Goal: Information Seeking & Learning: Understand process/instructions

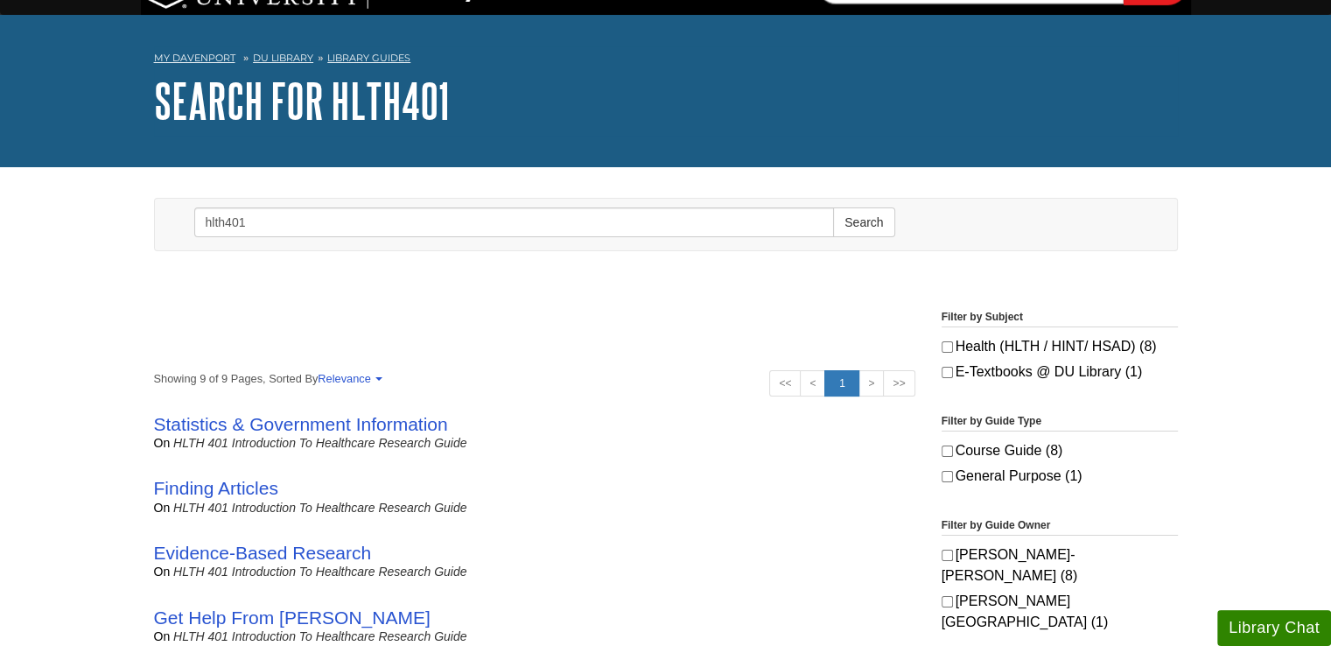
scroll to position [42, 0]
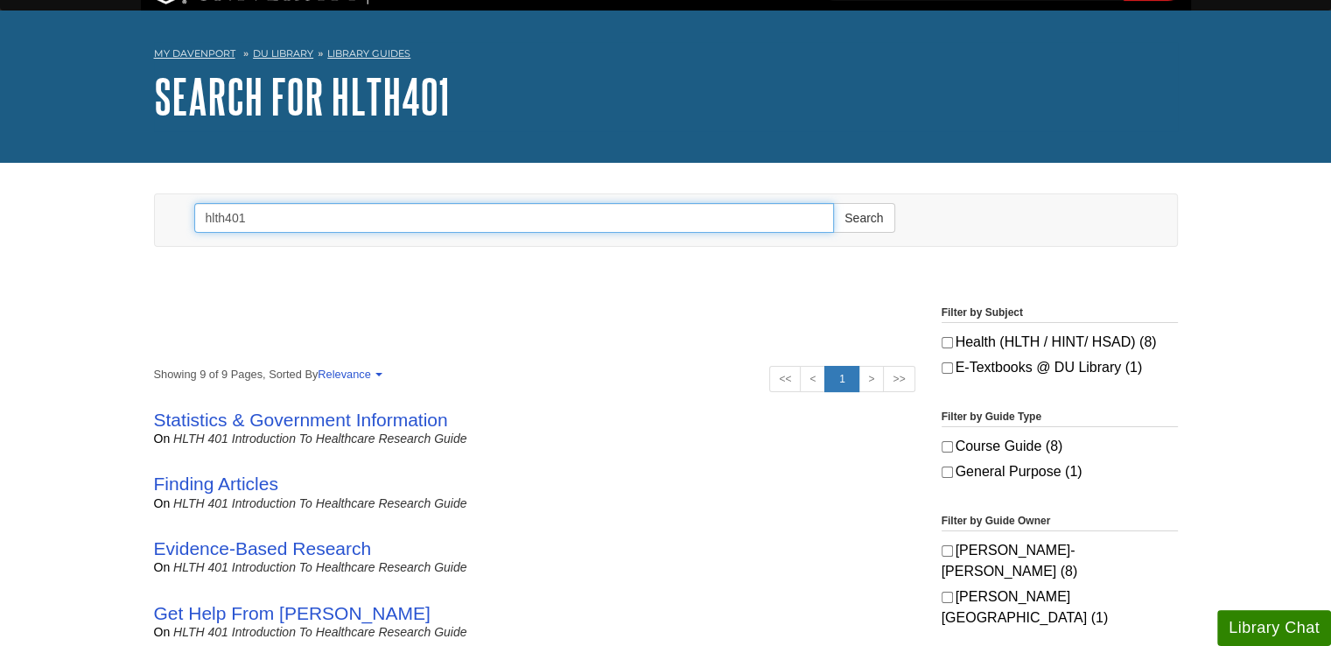
drag, startPoint x: 638, startPoint y: 219, endPoint x: 297, endPoint y: 194, distance: 342.0
click at [297, 194] on form "Search hlth401 Search" at bounding box center [544, 220] width 727 height 52
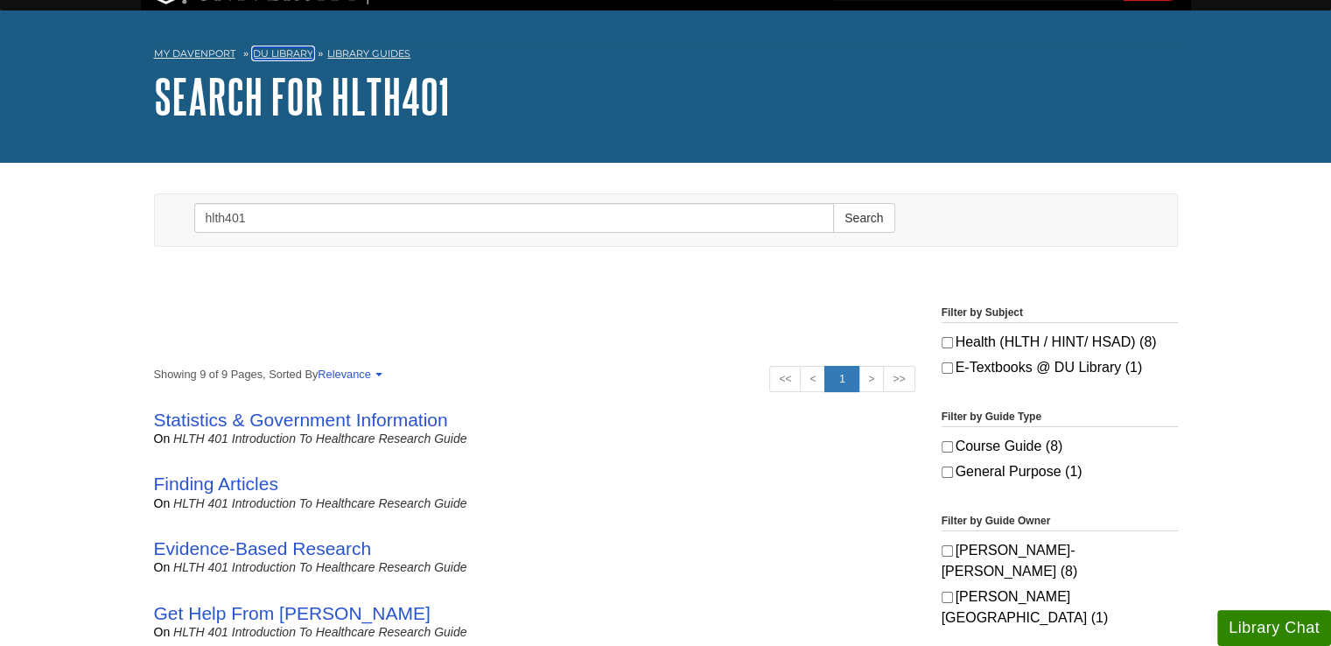
click at [289, 47] on link "DU Library" at bounding box center [283, 53] width 60 height 12
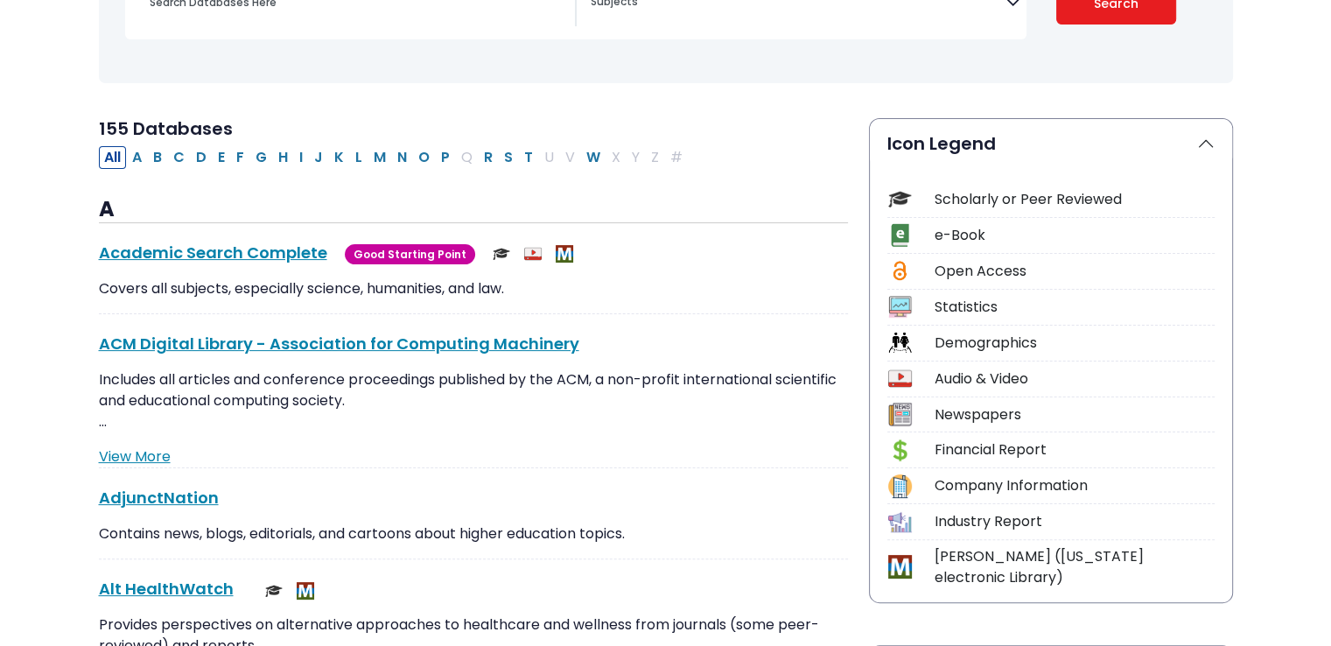
scroll to position [356, 0]
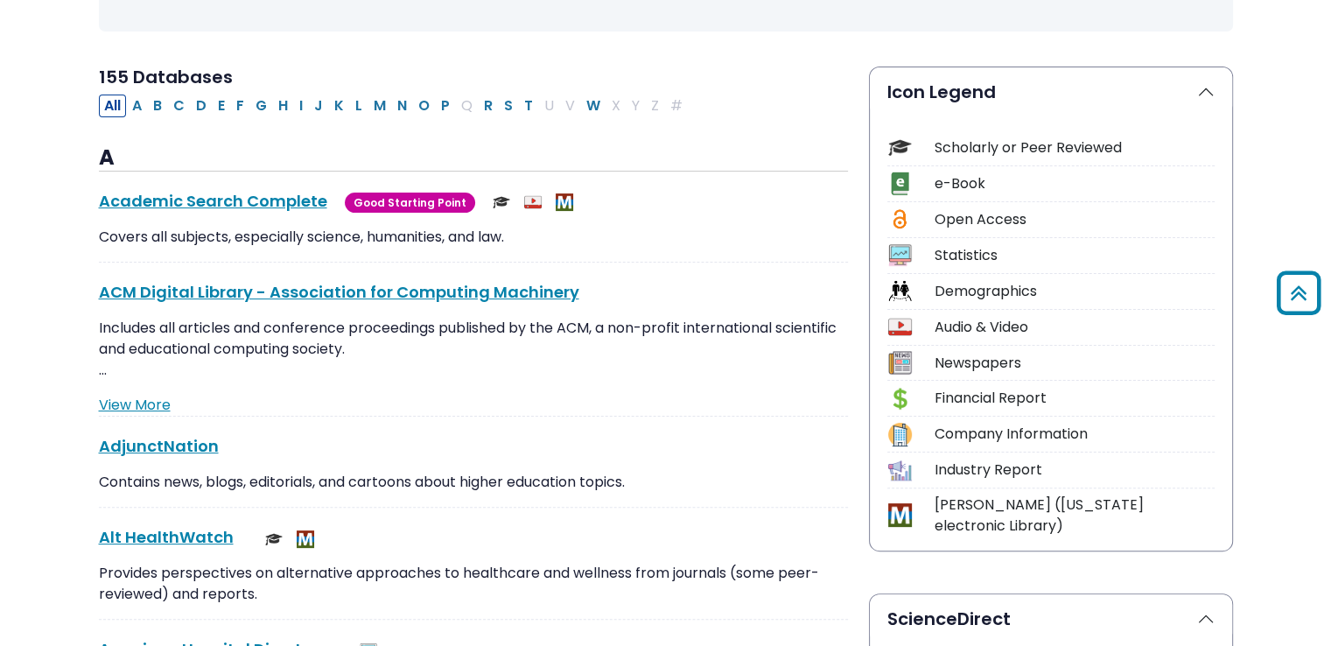
click at [991, 144] on div "Scholarly or Peer Reviewed" at bounding box center [1074, 147] width 280 height 21
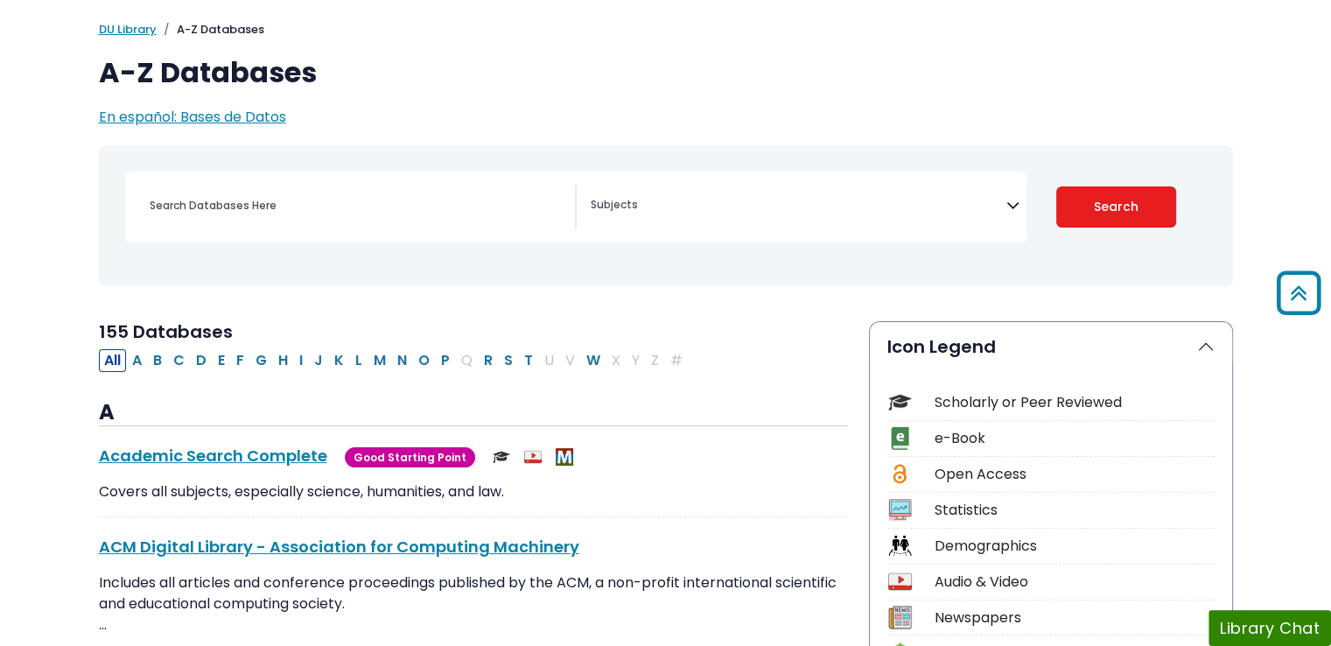
scroll to position [0, 0]
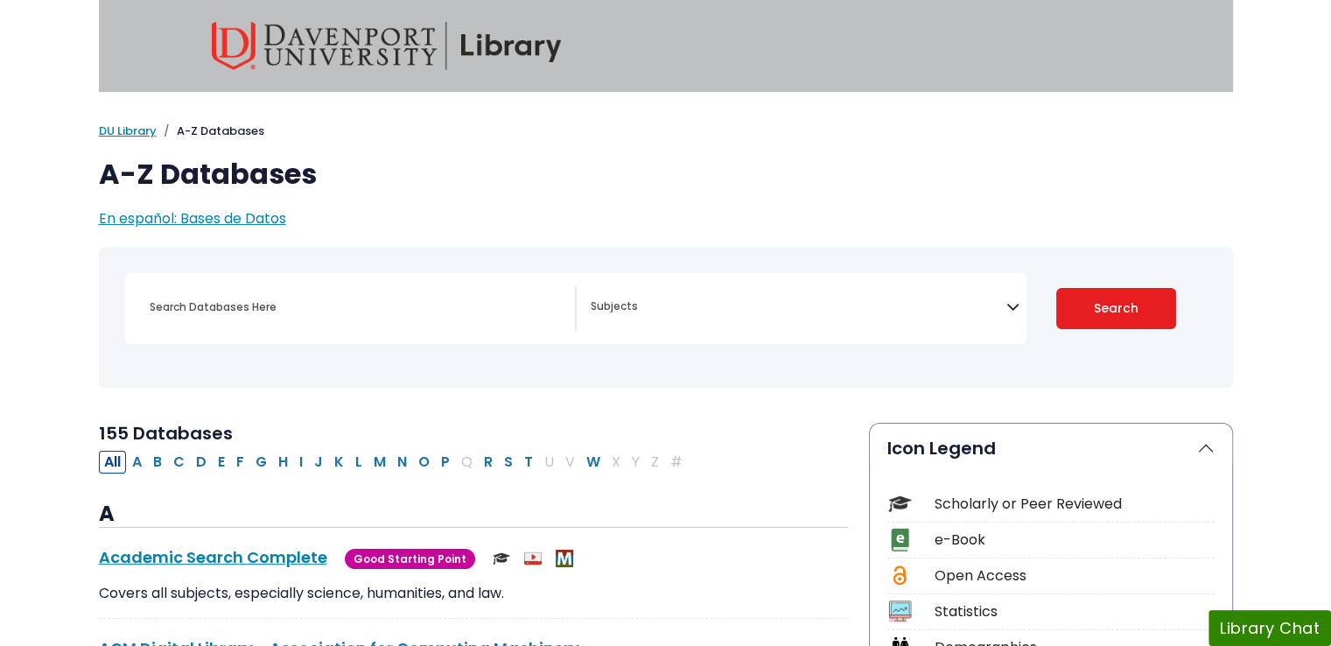
click at [765, 298] on span "Search filters" at bounding box center [798, 304] width 416 height 20
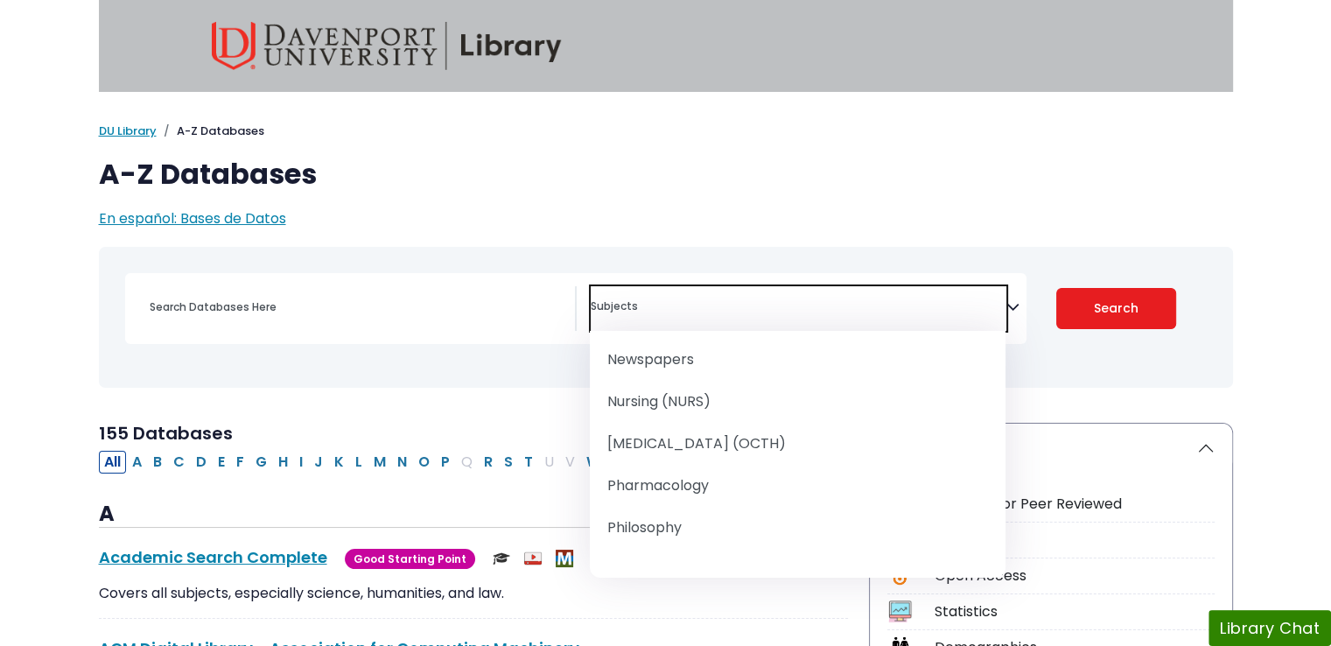
scroll to position [1671, 0]
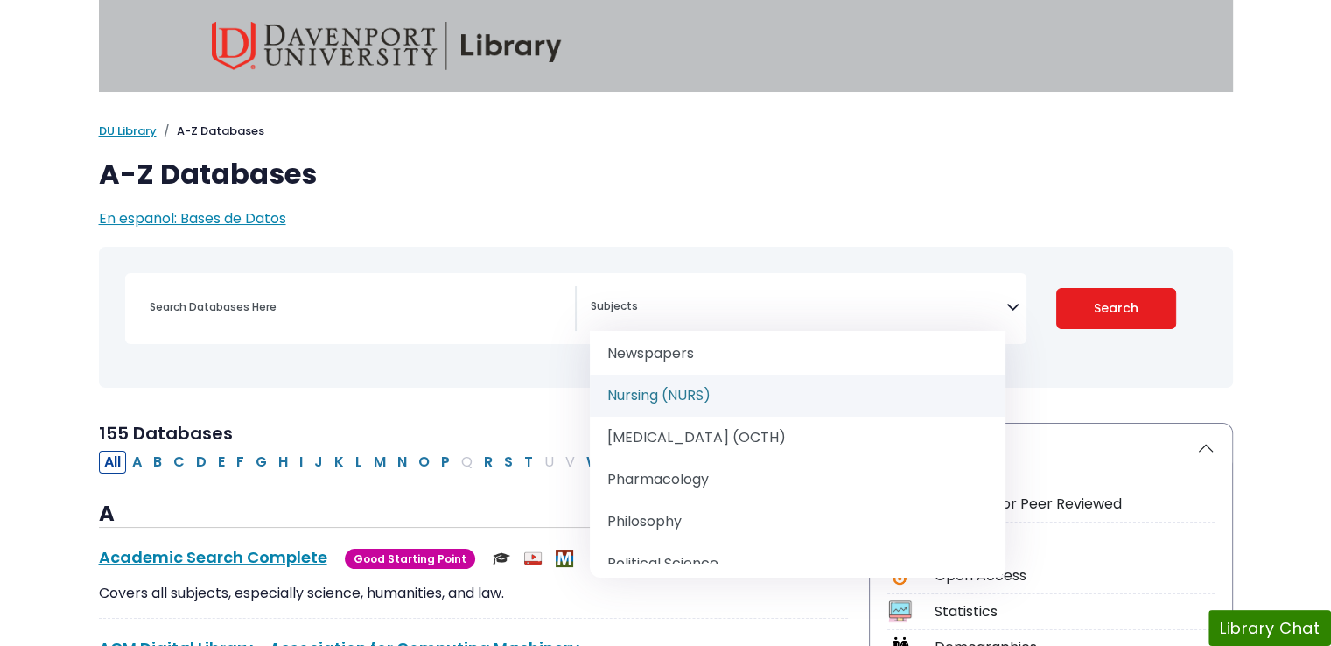
select select "219076"
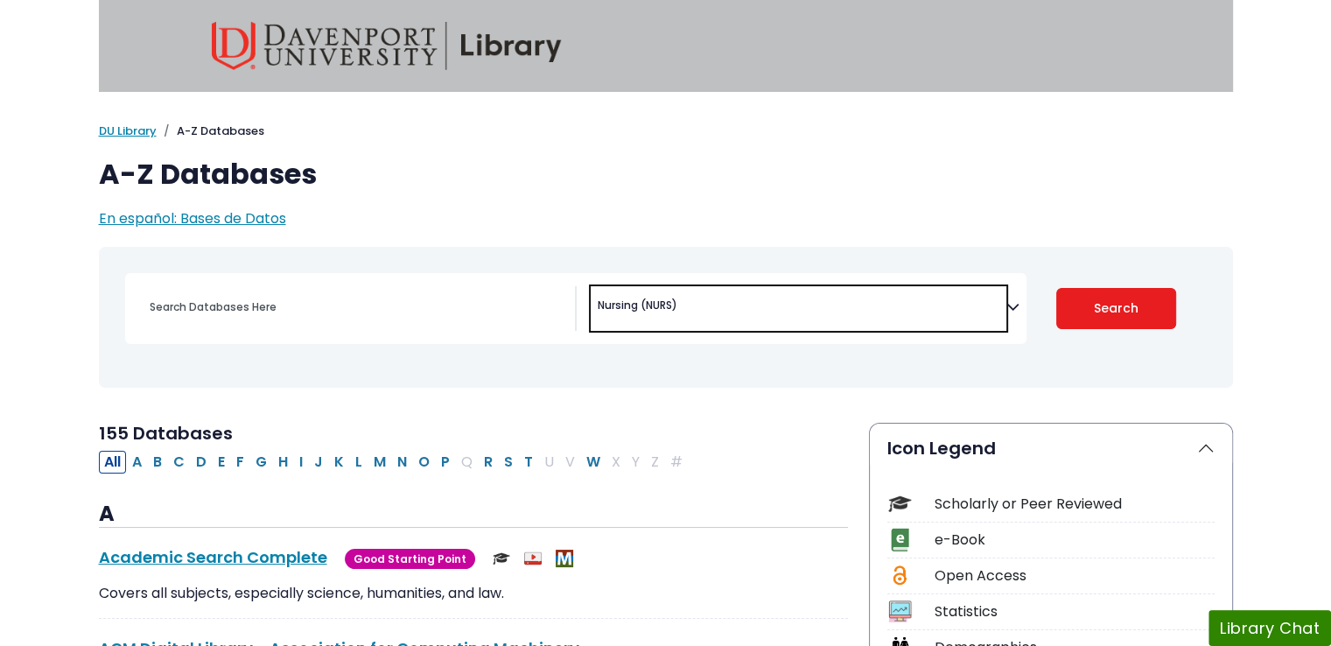
scroll to position [875, 0]
click at [1085, 314] on button "Search" at bounding box center [1116, 308] width 120 height 41
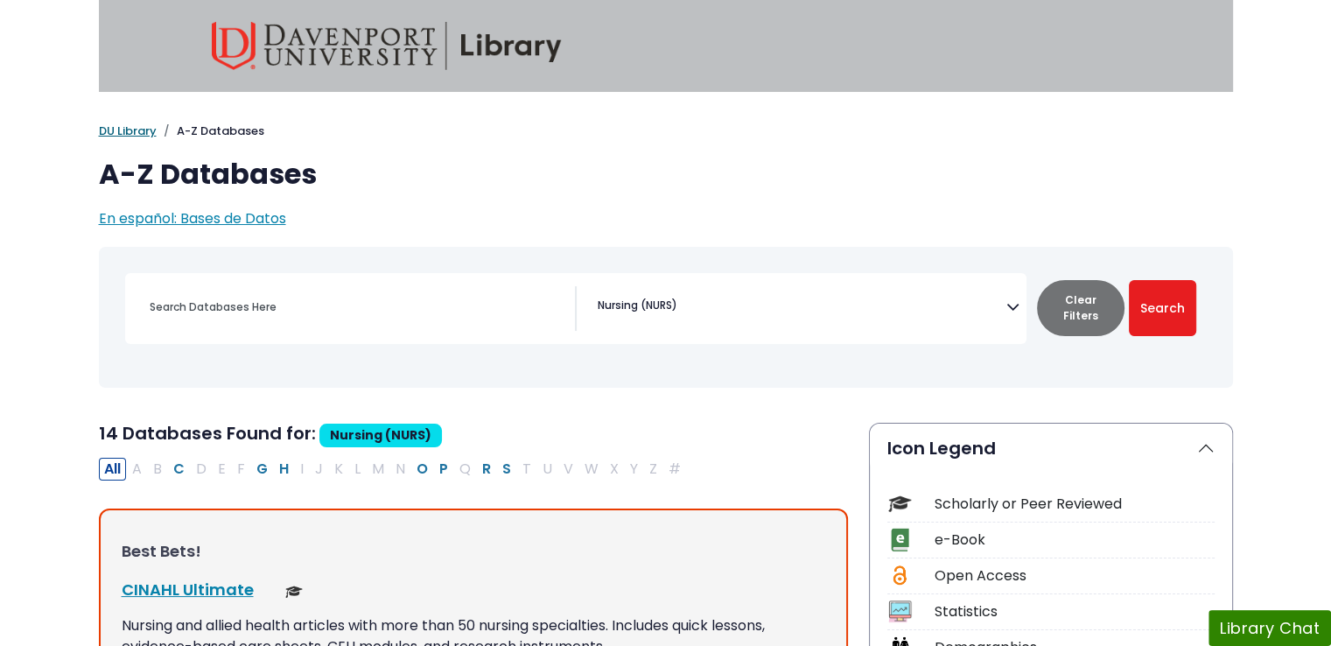
click at [125, 137] on link "DU Library" at bounding box center [128, 130] width 58 height 17
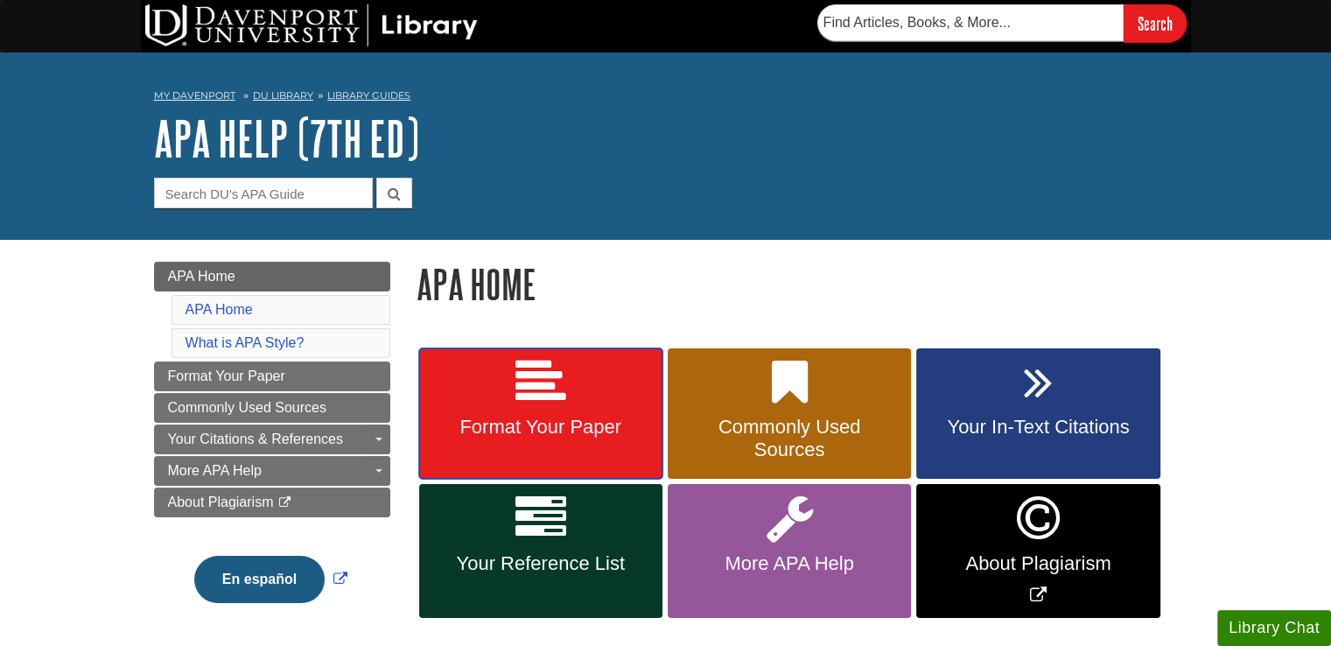
click at [611, 428] on span "Format Your Paper" at bounding box center [540, 427] width 217 height 23
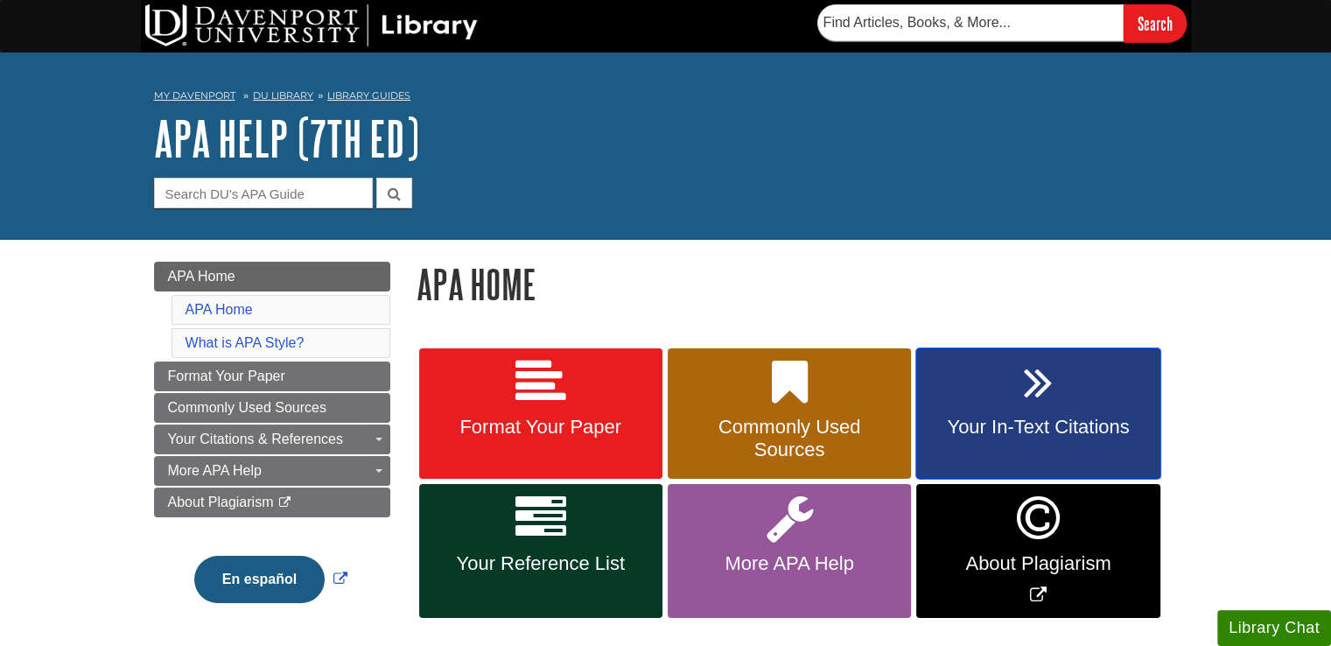
click at [1055, 420] on span "Your In-Text Citations" at bounding box center [1037, 427] width 217 height 23
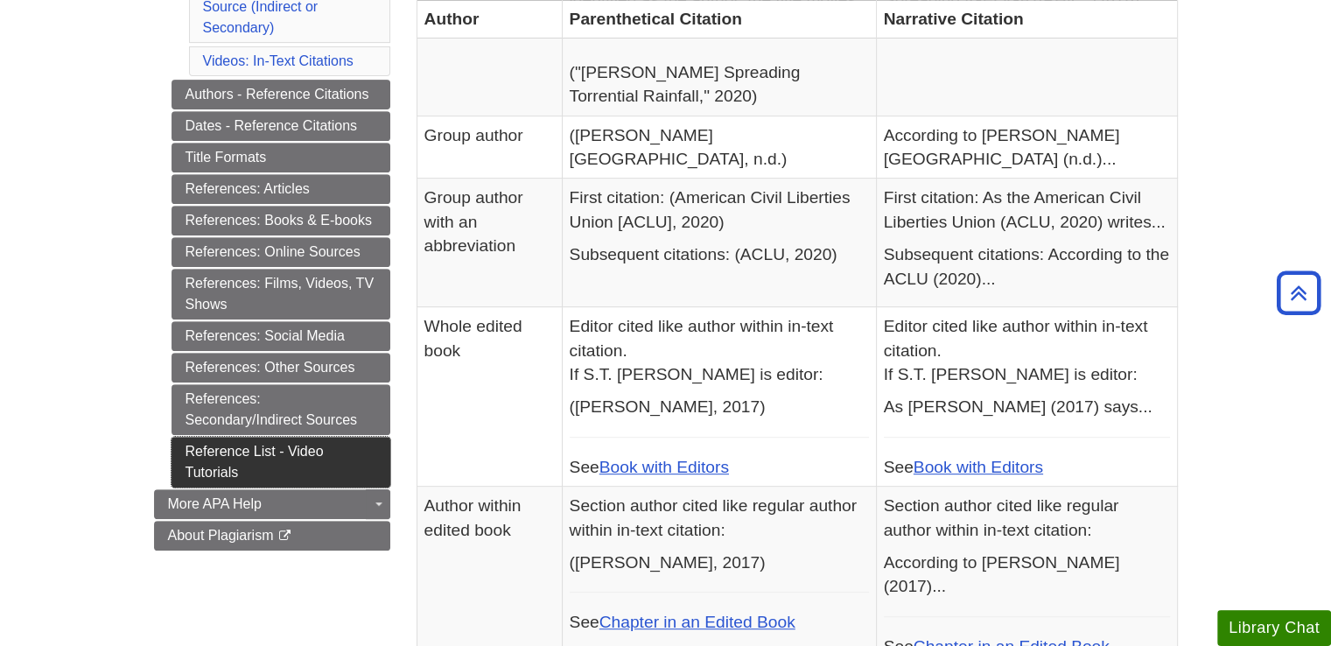
scroll to position [724, 0]
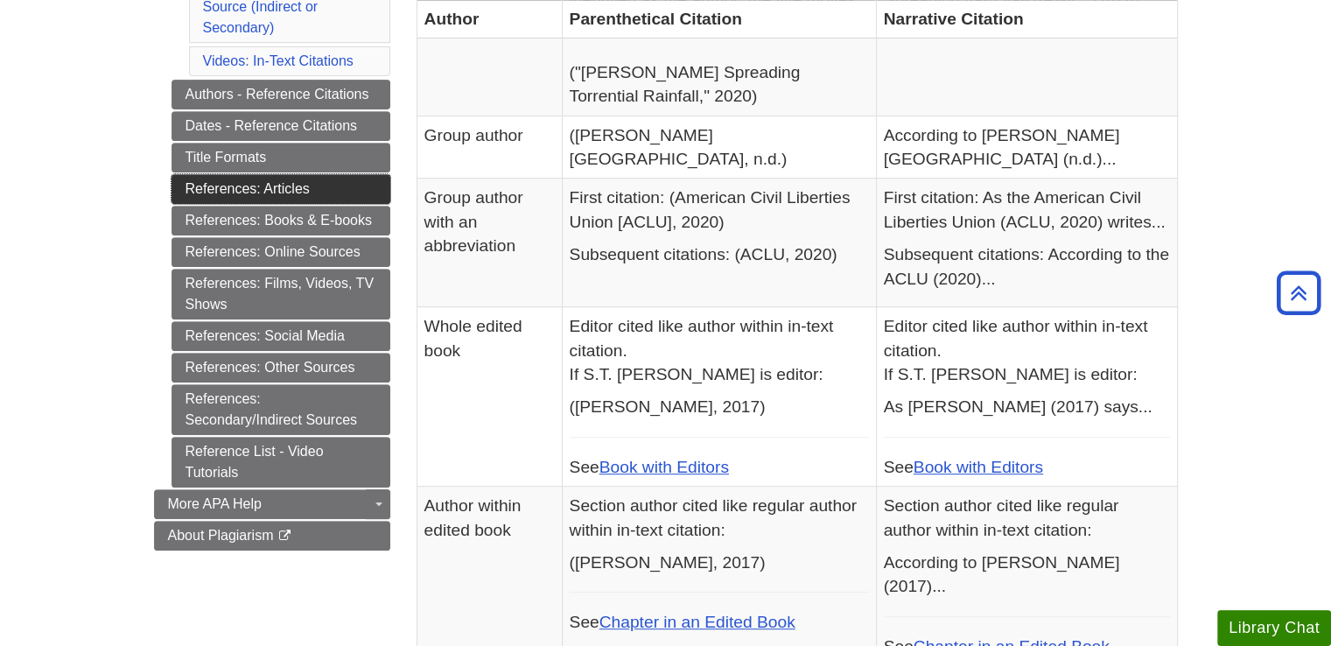
click at [355, 184] on link "References: Articles" at bounding box center [280, 189] width 219 height 30
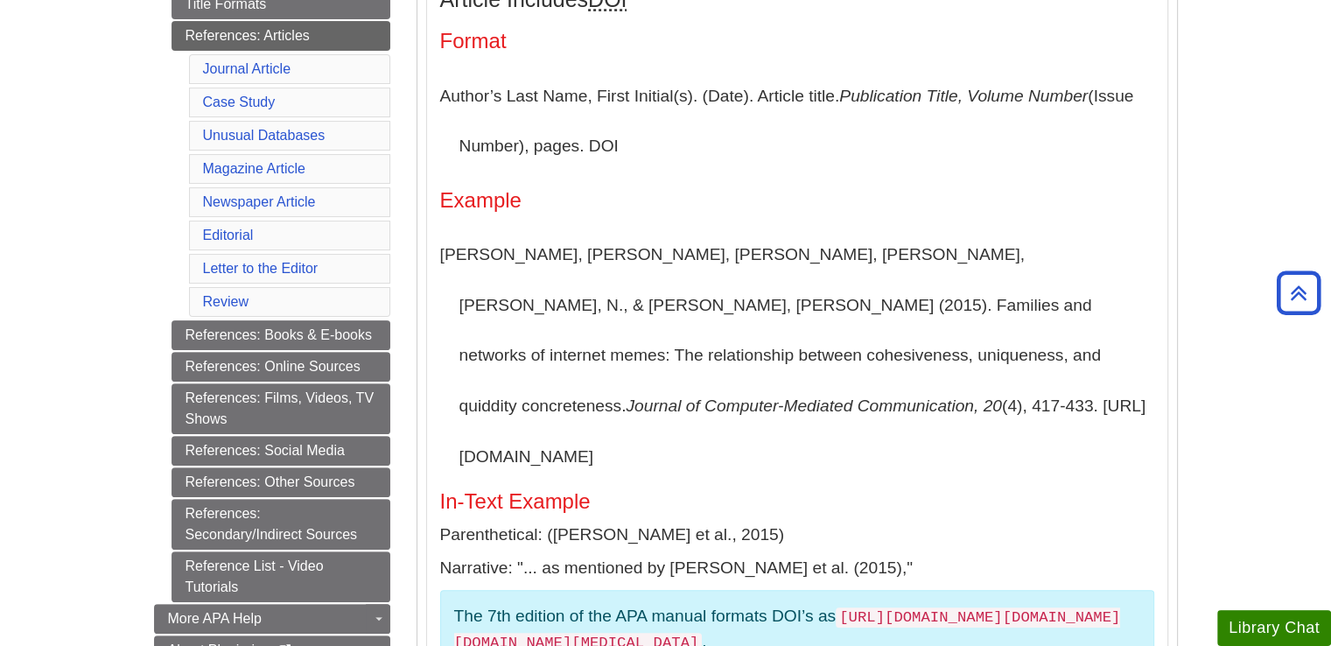
scroll to position [492, 0]
click at [298, 335] on link "References: Books & E-books" at bounding box center [280, 336] width 219 height 30
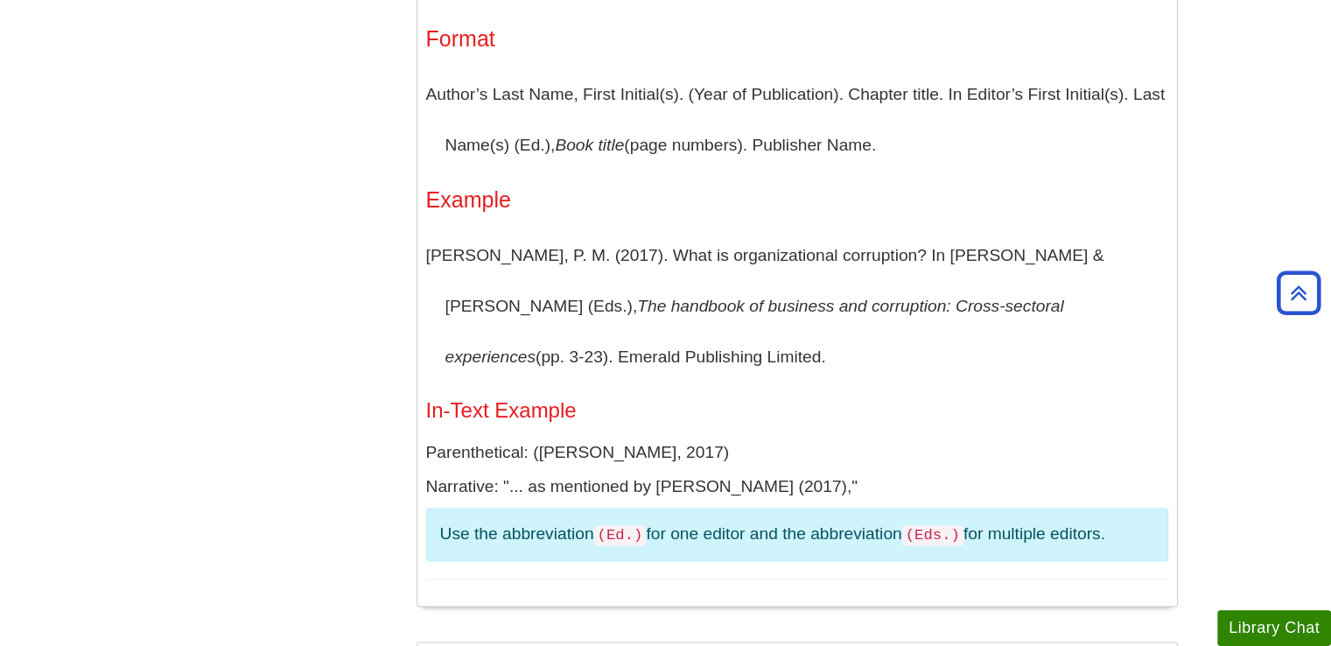
scroll to position [2250, 0]
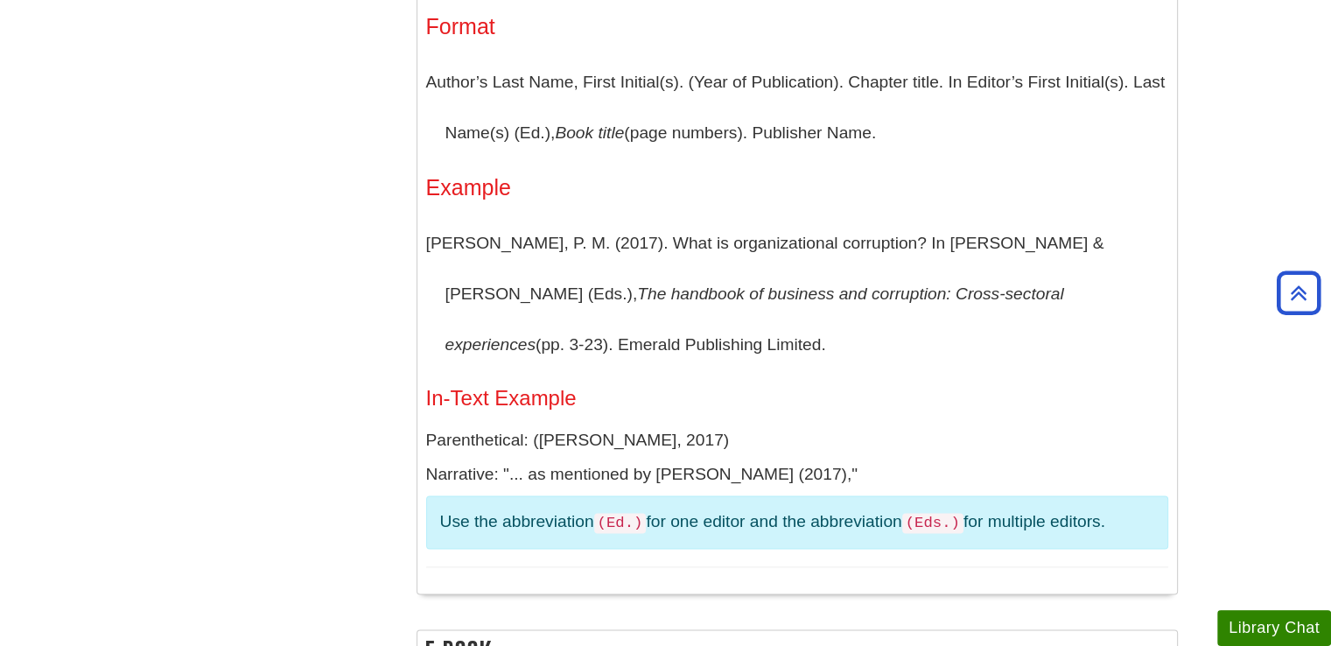
click at [689, 321] on p "[PERSON_NAME], P. M. (2017). What is organizational corruption? In [PERSON_NAME…" at bounding box center [797, 293] width 742 height 151
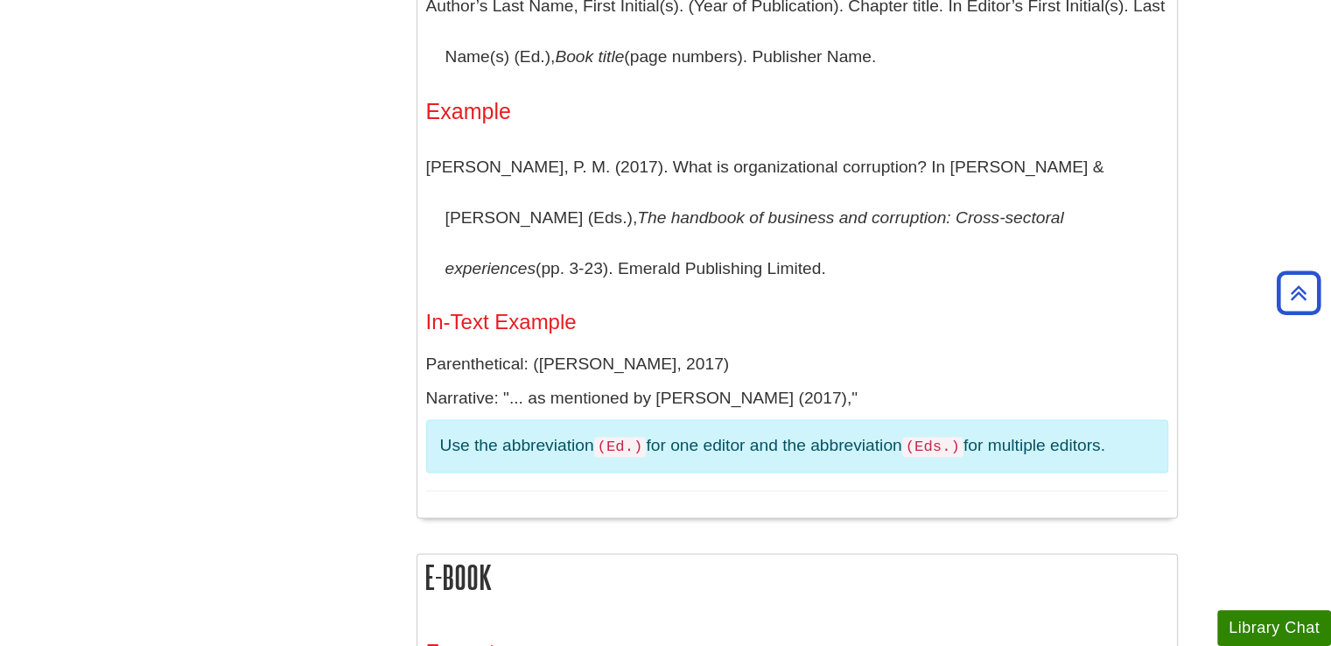
scroll to position [2327, 0]
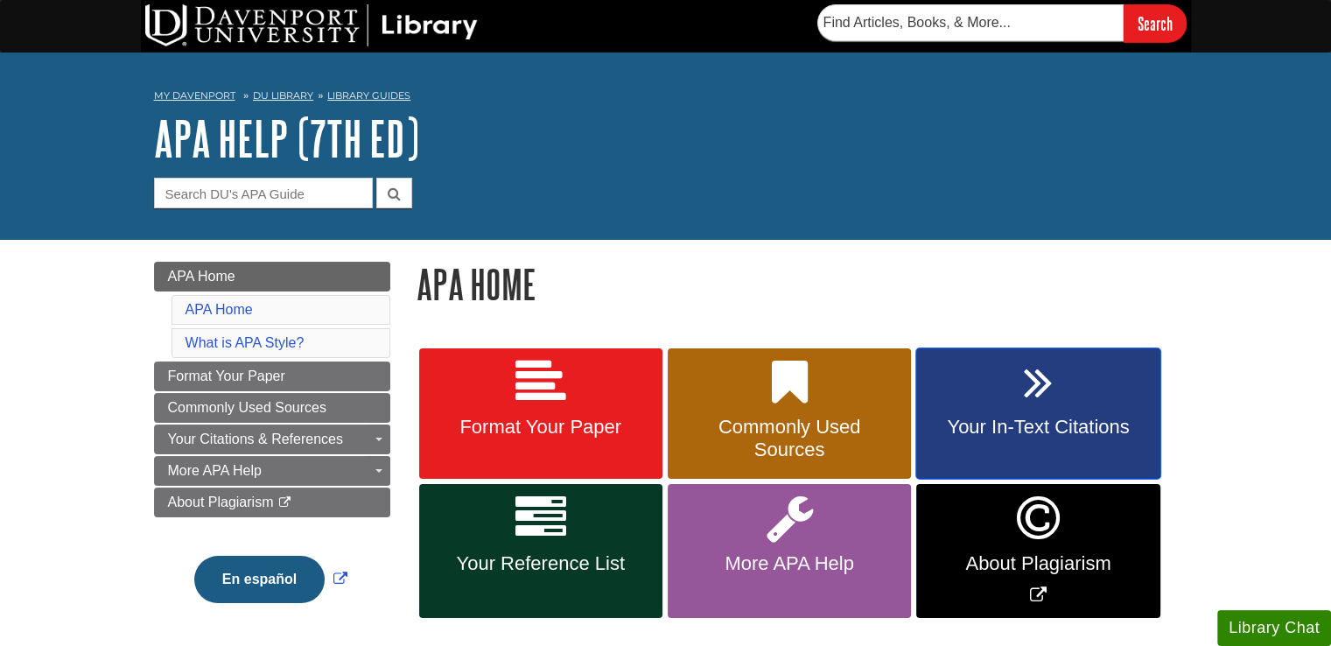
click at [1061, 424] on span "Your In-Text Citations" at bounding box center [1037, 427] width 217 height 23
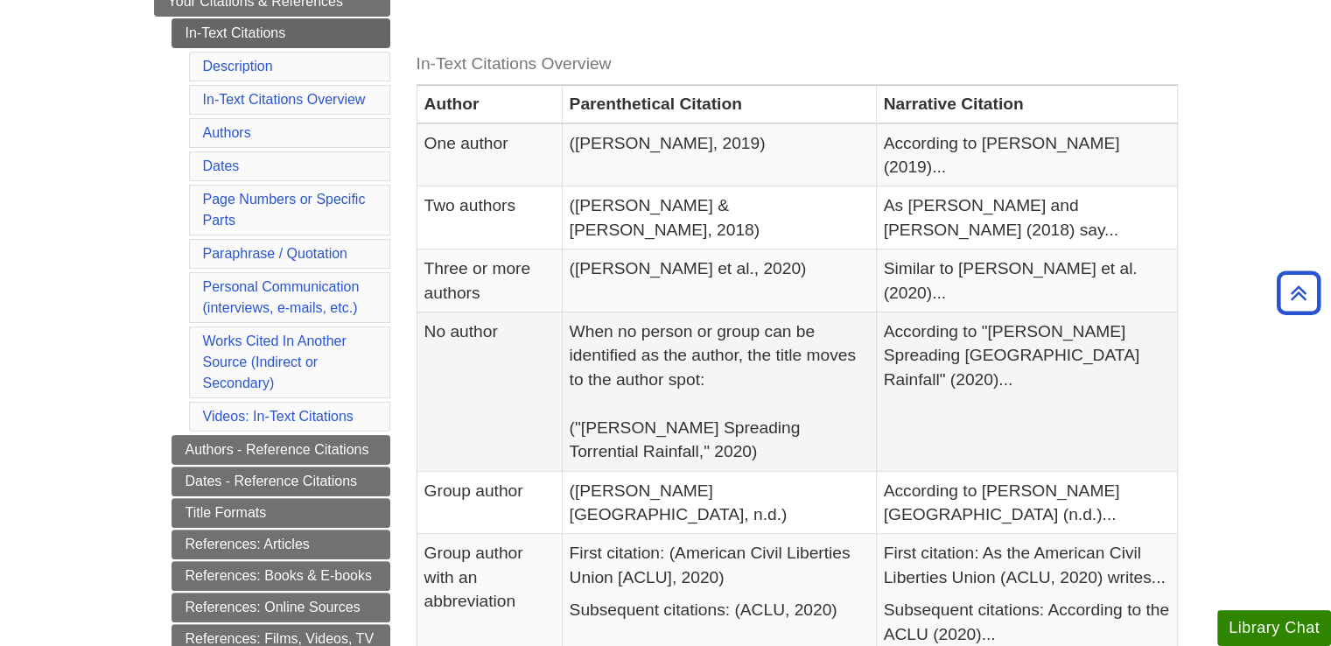
scroll to position [367, 0]
